Goal: Contribute content: Contribute content

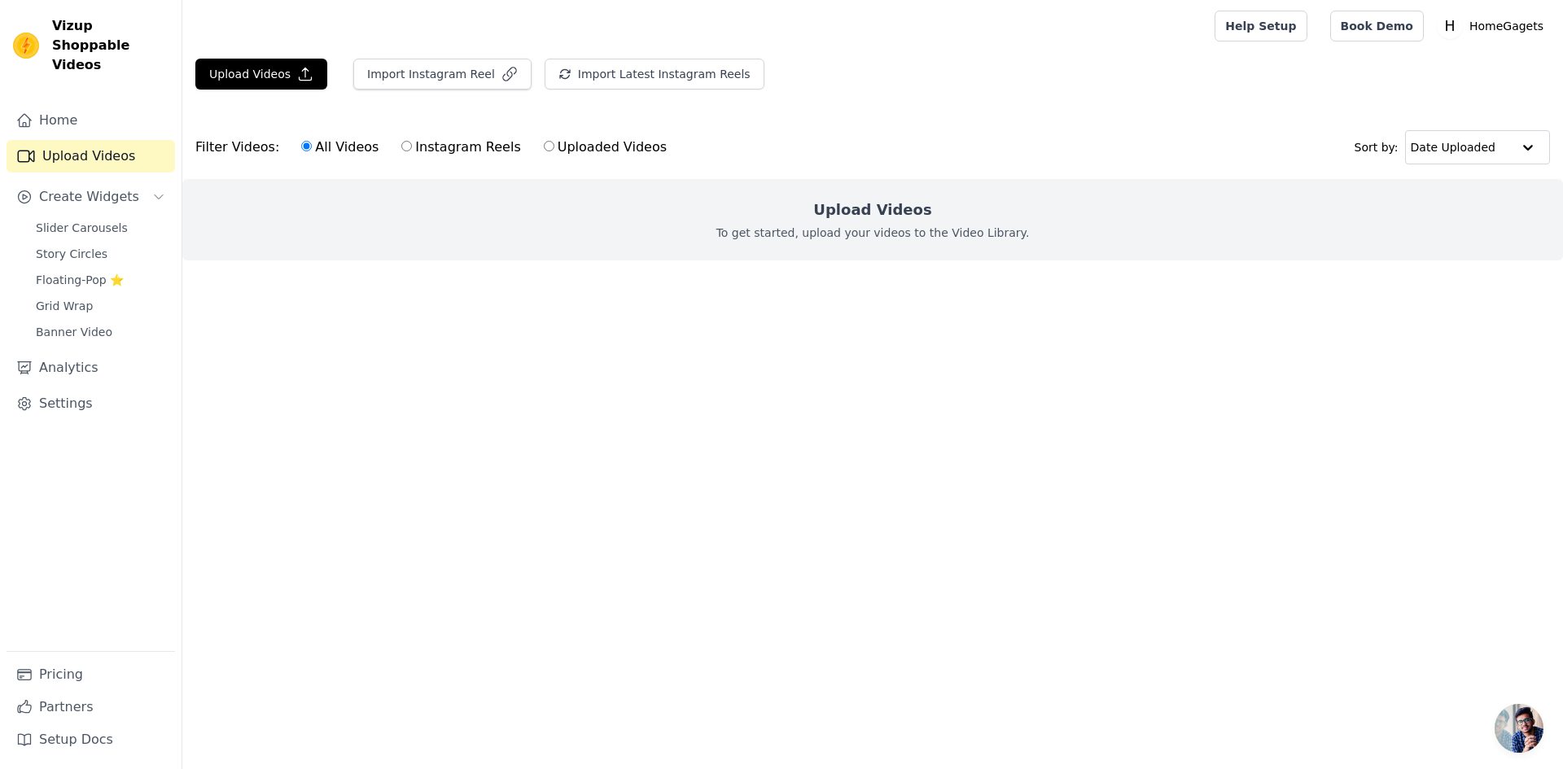
click at [306, 326] on html "Vizup Shoppable Videos Home Upload Videos Create Widgets Slider Carousels Story…" at bounding box center [781, 163] width 1563 height 326
click at [422, 146] on label "Instagram Reels" at bounding box center [460, 147] width 120 height 21
click at [412, 146] on input "Instagram Reels" at bounding box center [406, 146] width 11 height 11
radio input "true"
click at [292, 146] on div "All Videos Instagram Reels Uploaded Videos" at bounding box center [483, 147] width 383 height 37
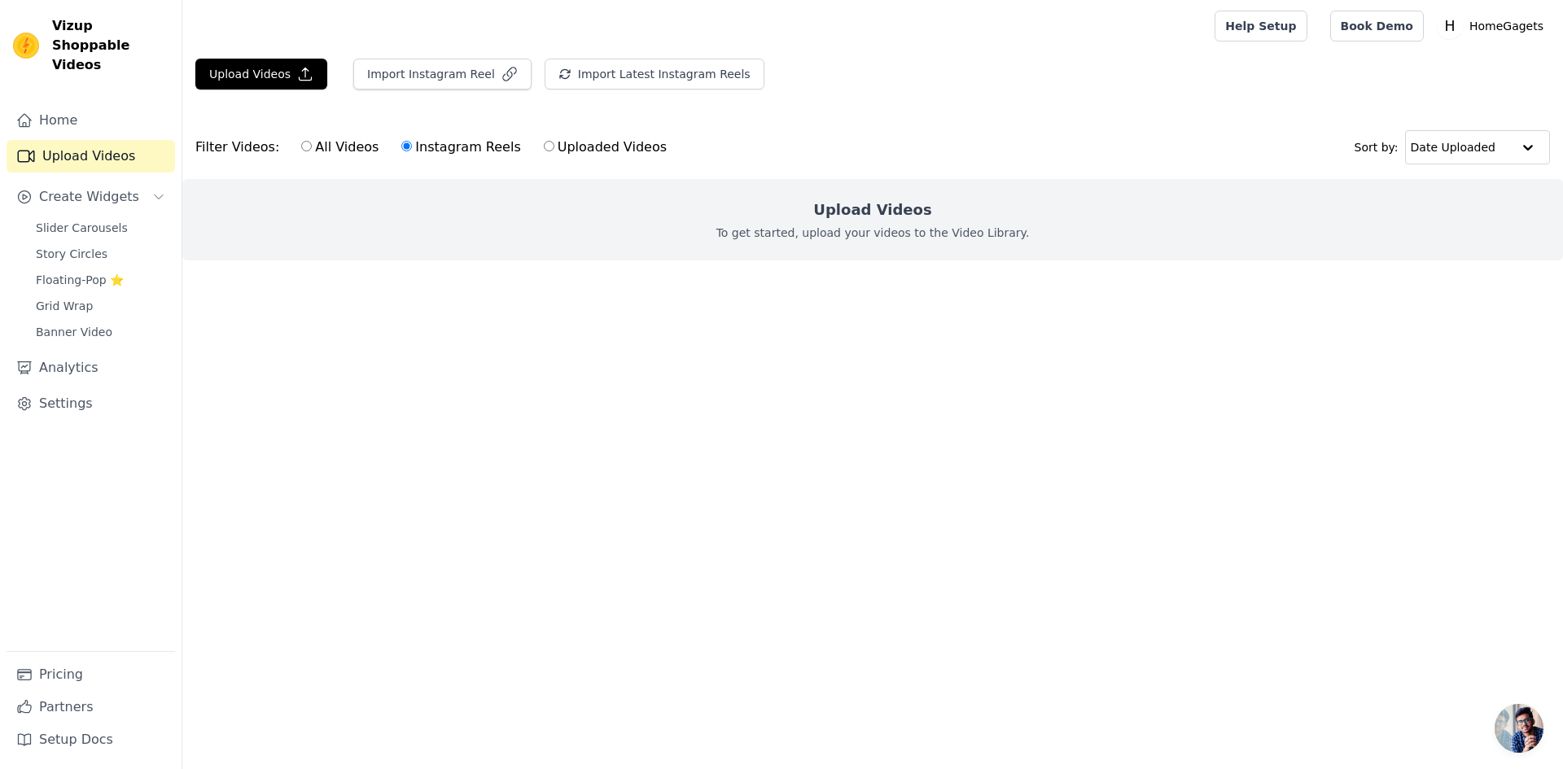
click at [301, 146] on input "All Videos" at bounding box center [306, 146] width 11 height 11
radio input "true"
click at [696, 247] on div "Upload Videos To get started, upload your videos to the Video Library." at bounding box center [872, 219] width 1380 height 81
click at [610, 59] on button "Import Latest Instagram Reels" at bounding box center [654, 74] width 220 height 31
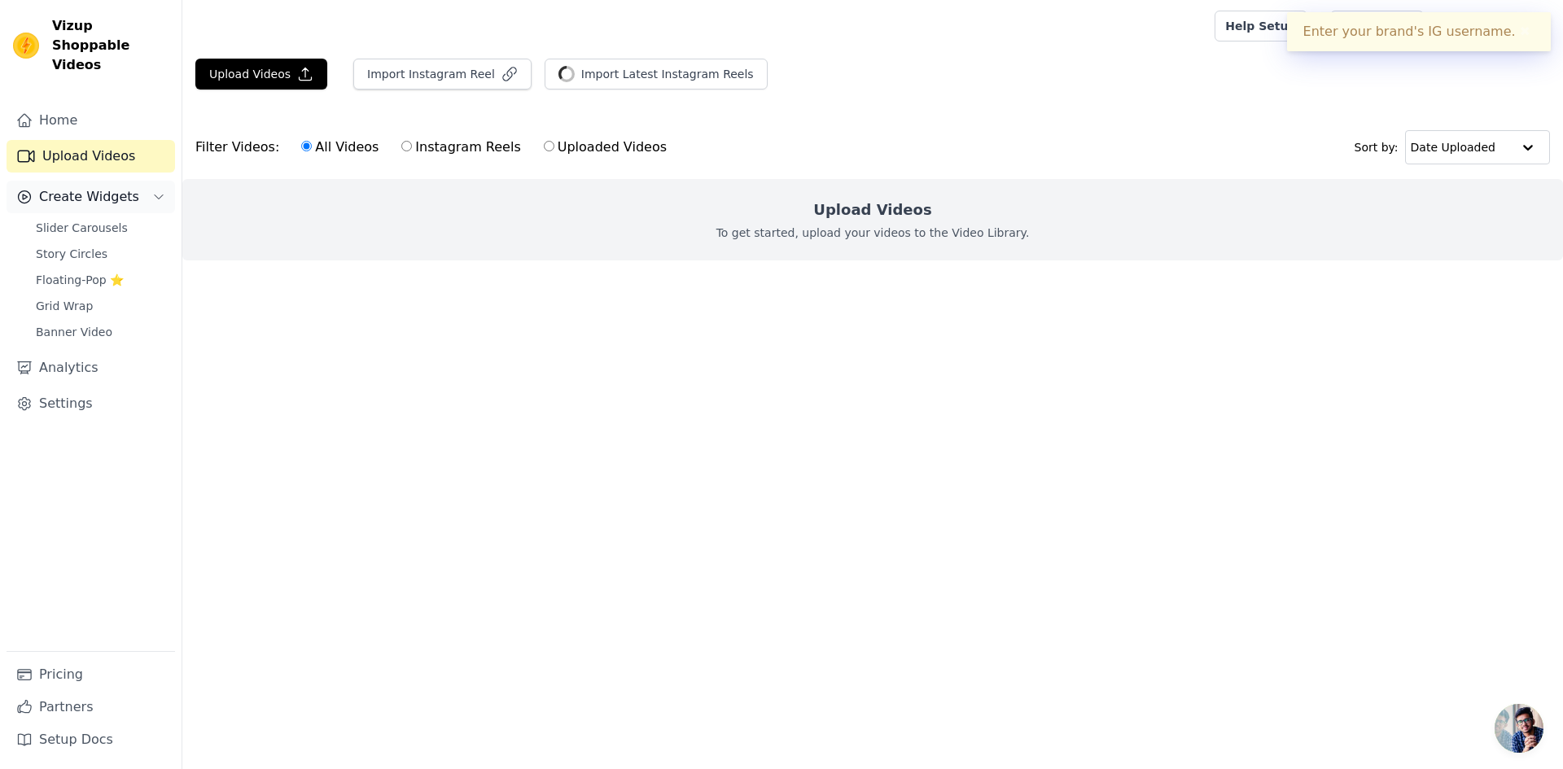
click at [96, 187] on span "Create Widgets" at bounding box center [89, 197] width 100 height 20
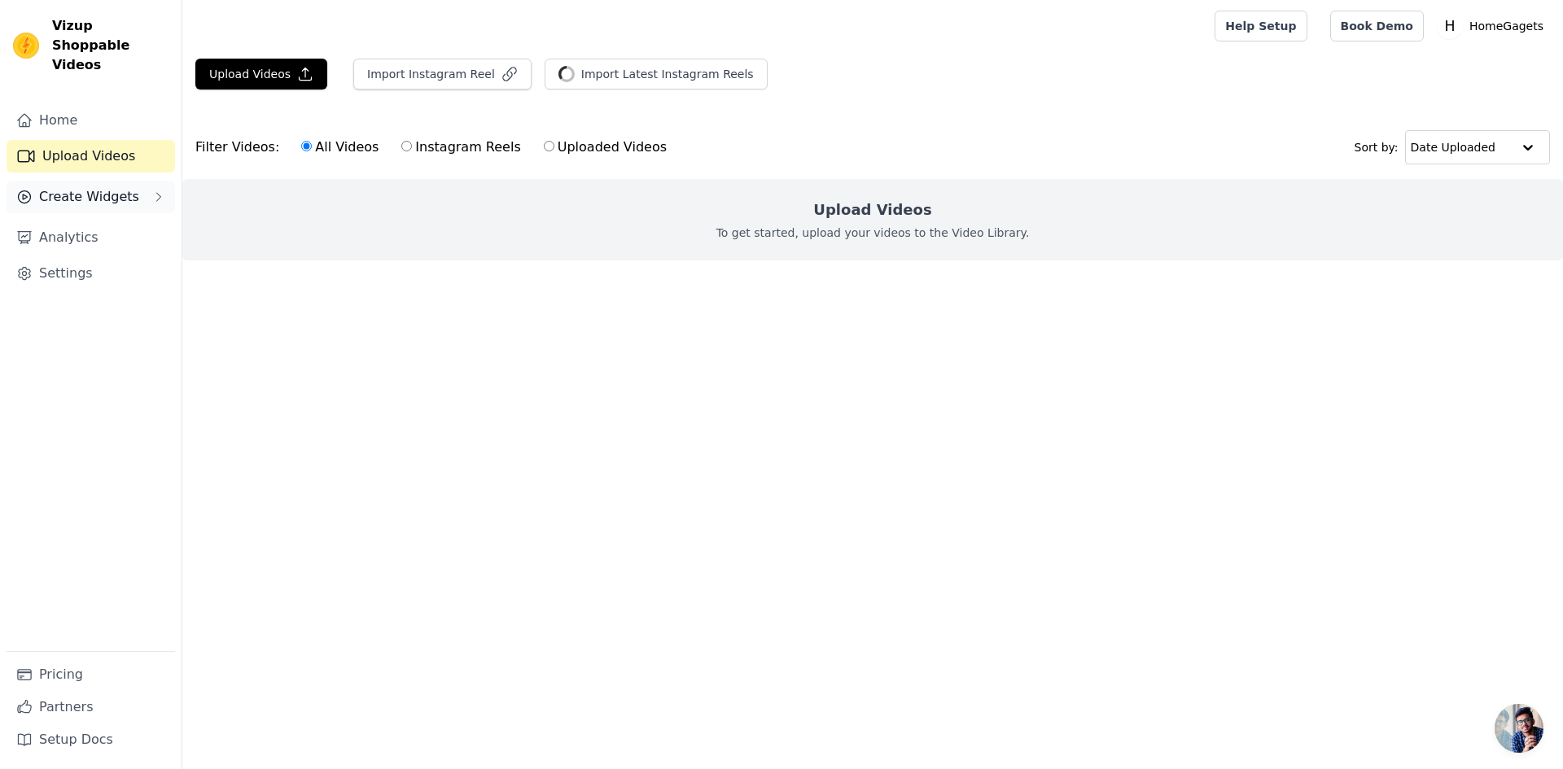
click at [126, 187] on span "Create Widgets" at bounding box center [89, 197] width 100 height 20
click at [137, 243] on link "Story Circles" at bounding box center [100, 254] width 149 height 23
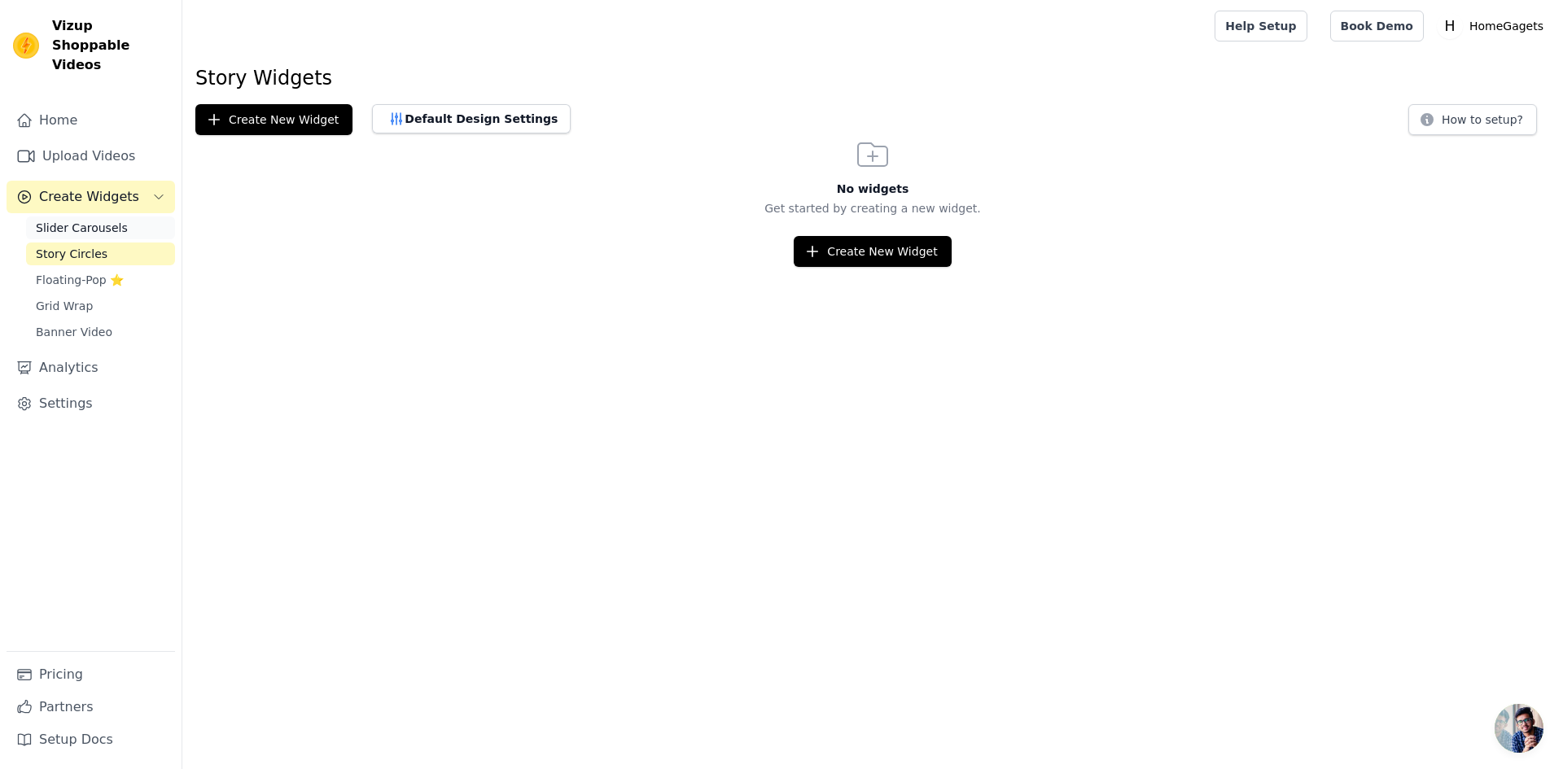
click at [138, 216] on link "Slider Carousels" at bounding box center [100, 227] width 149 height 23
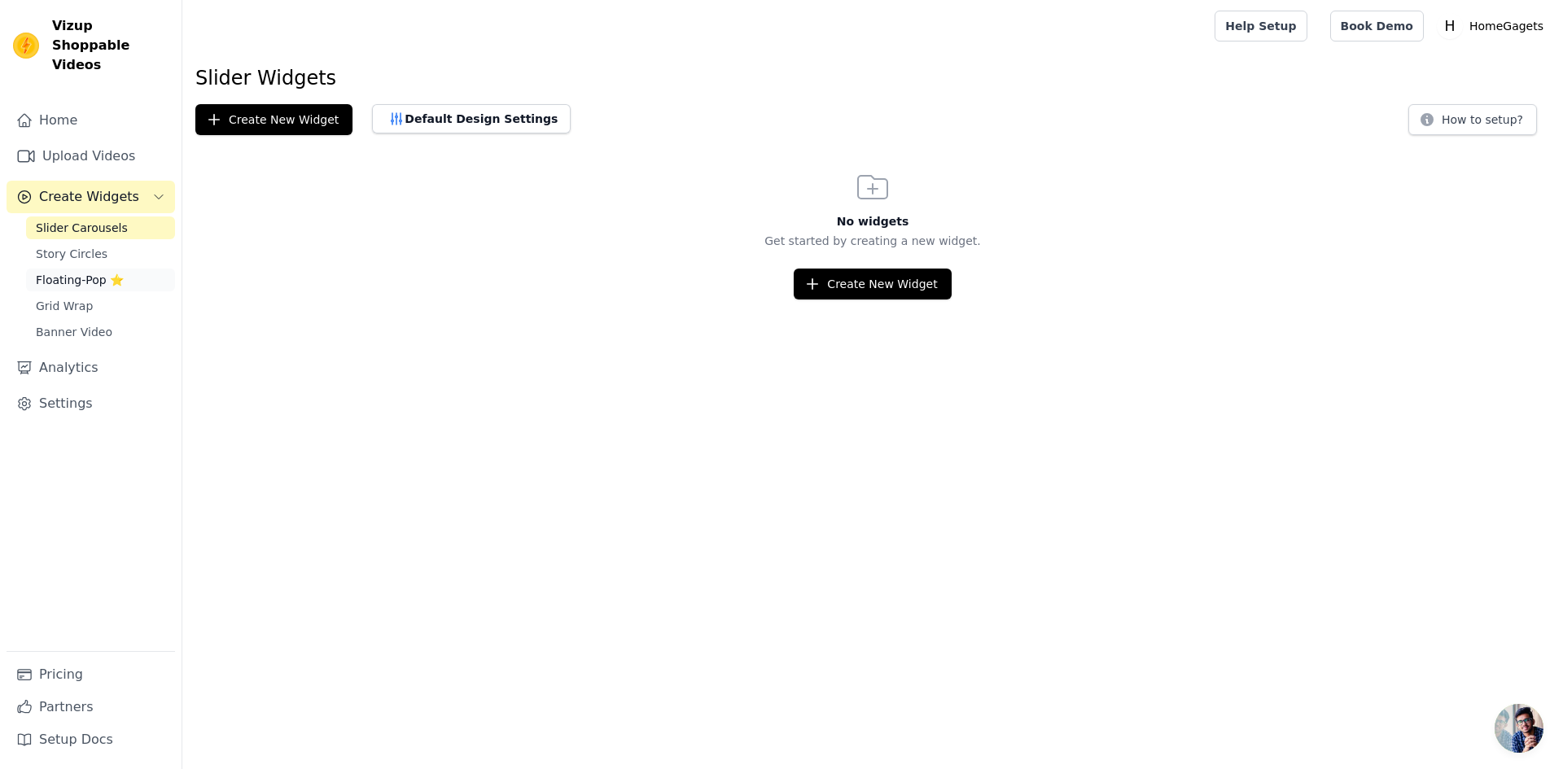
click at [115, 272] on span "Floating-Pop ⭐" at bounding box center [80, 280] width 88 height 16
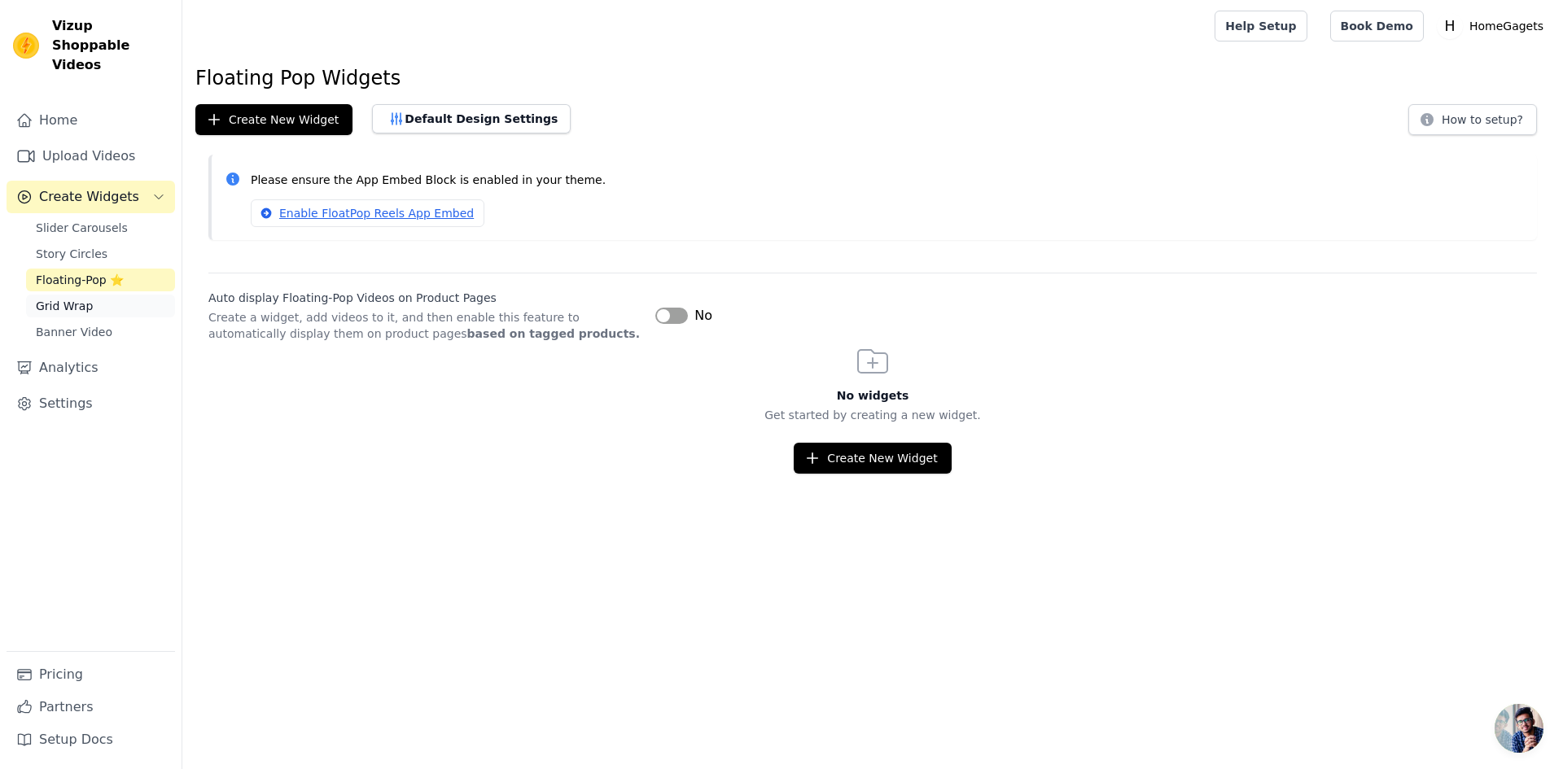
click at [116, 295] on link "Grid Wrap" at bounding box center [100, 306] width 149 height 23
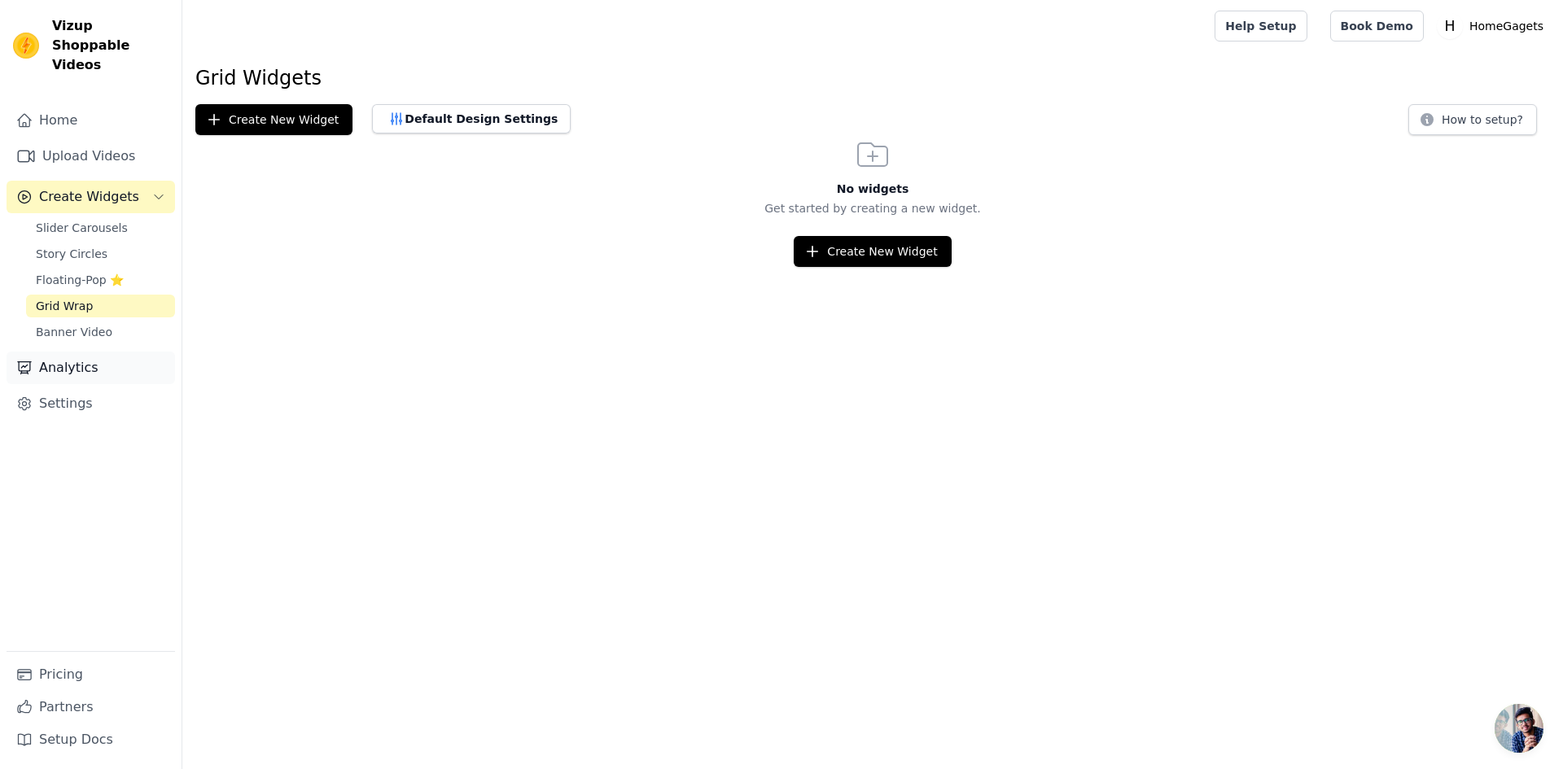
click at [125, 352] on link "Analytics" at bounding box center [91, 368] width 168 height 33
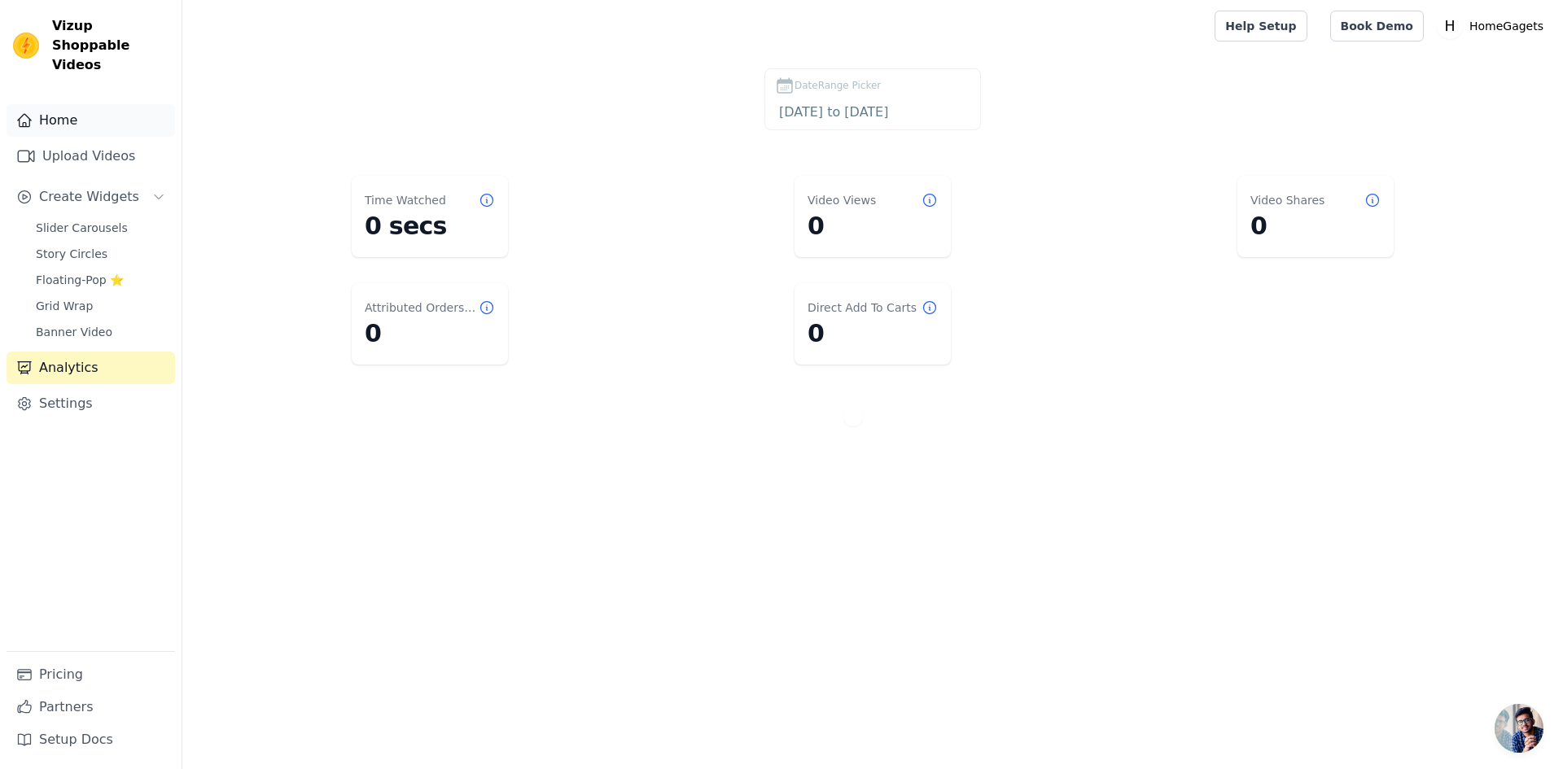
click at [70, 104] on link "Home" at bounding box center [91, 120] width 168 height 33
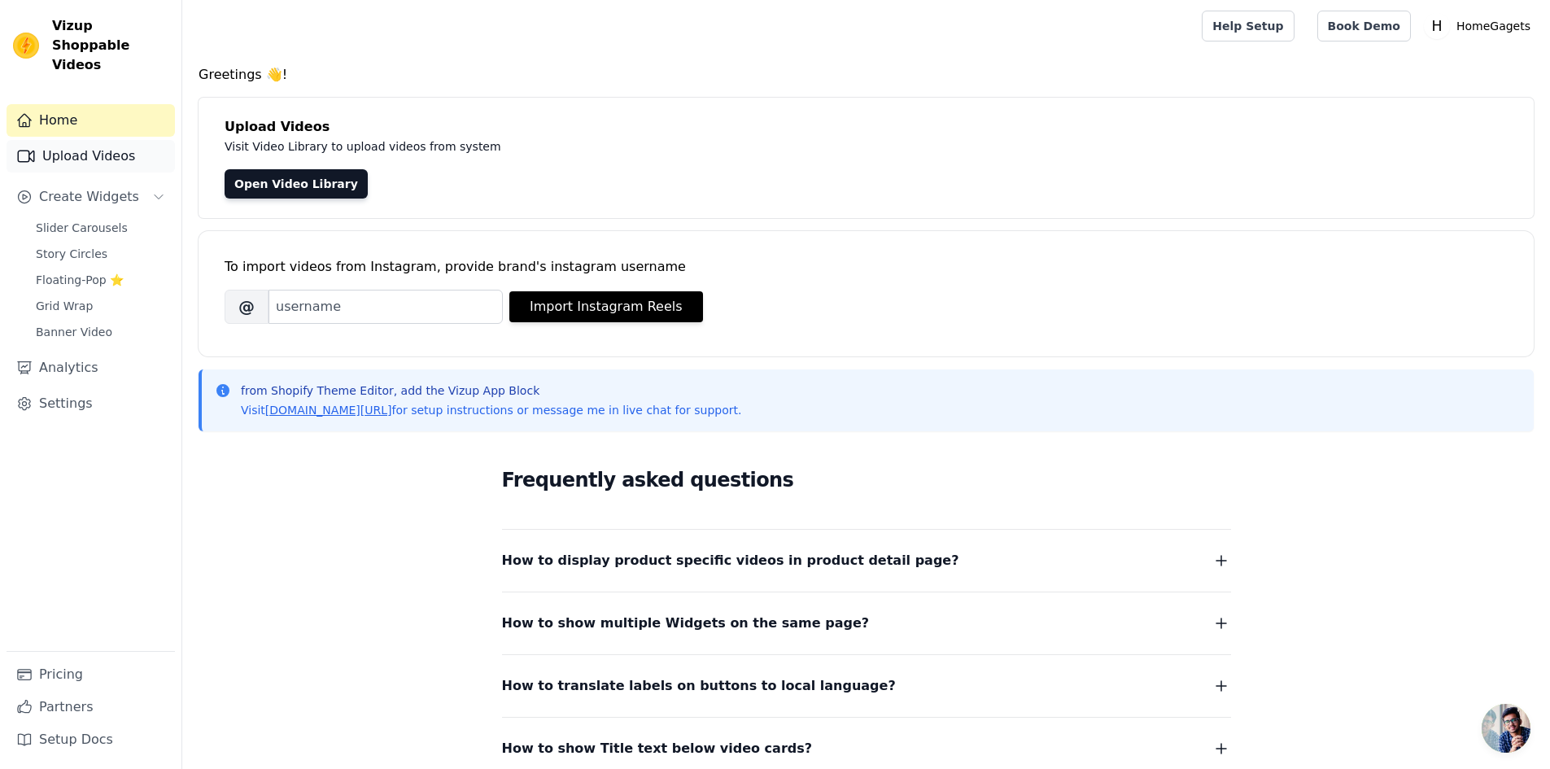
click at [128, 140] on link "Upload Videos" at bounding box center [91, 156] width 168 height 33
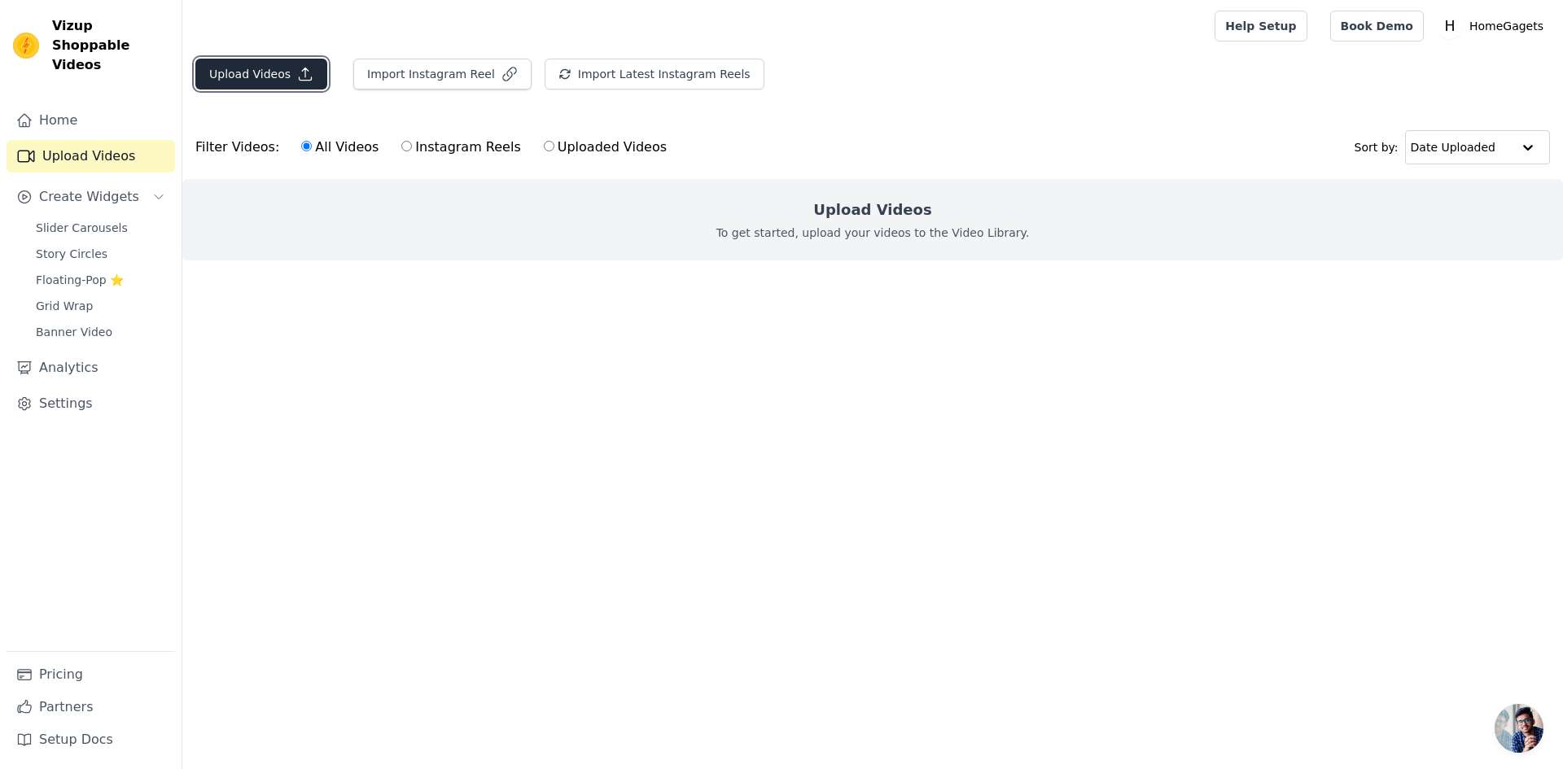
click at [278, 63] on button "Upload Videos" at bounding box center [261, 74] width 132 height 31
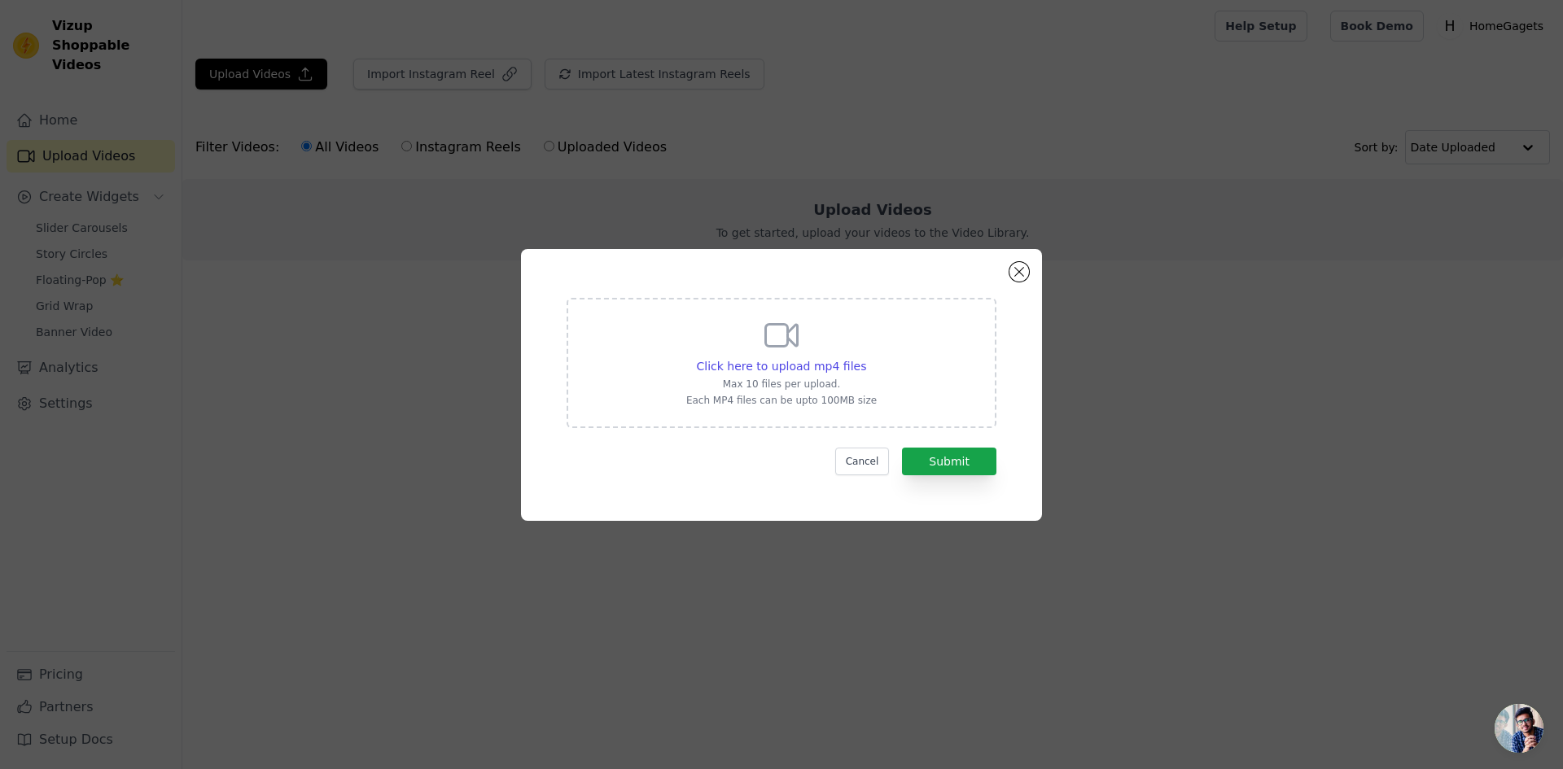
click at [785, 327] on icon at bounding box center [781, 335] width 39 height 39
click at [865, 357] on input "Click here to upload mp4 files Max 10 files per upload. Each MP4 files can be u…" at bounding box center [865, 357] width 1 height 1
